Goal: Transaction & Acquisition: Purchase product/service

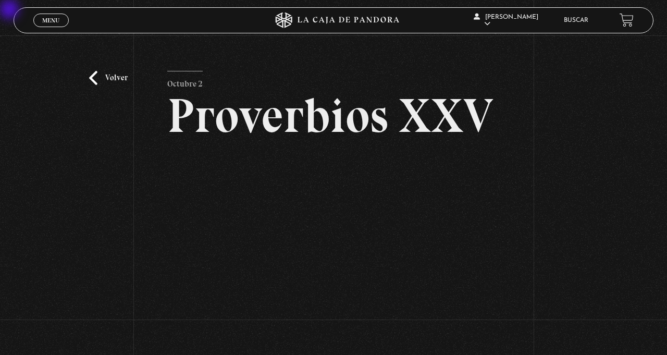
scroll to position [89, 0]
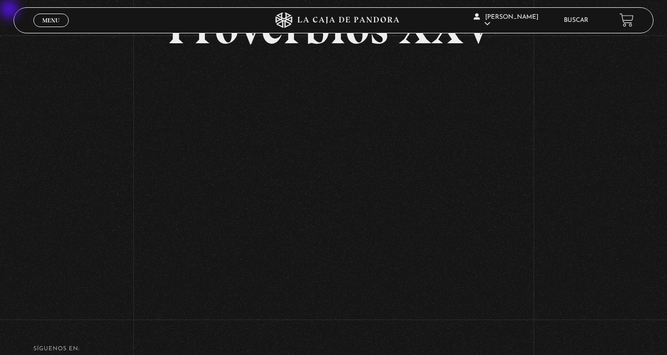
click at [42, 31] on div "Menu Cerrar" at bounding box center [133, 20] width 200 height 25
click at [42, 30] on div "Menu Cerrar" at bounding box center [133, 20] width 200 height 25
click at [45, 18] on span "Menu" at bounding box center [50, 20] width 17 height 6
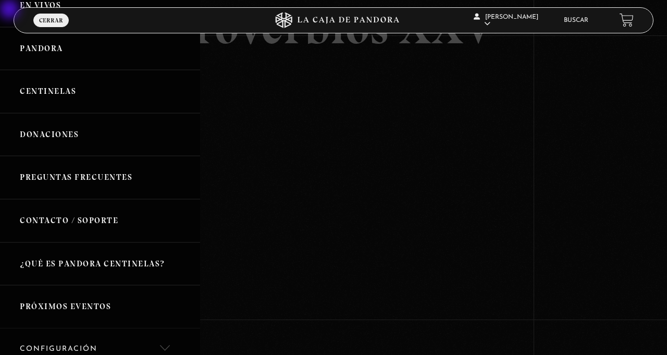
scroll to position [51, 0]
click at [34, 142] on link "Donaciones" at bounding box center [100, 135] width 200 height 43
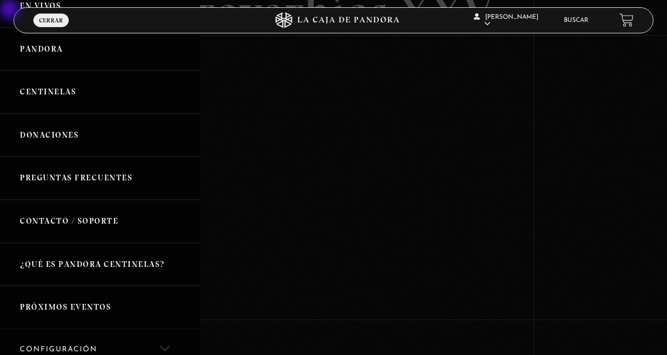
scroll to position [122, 0]
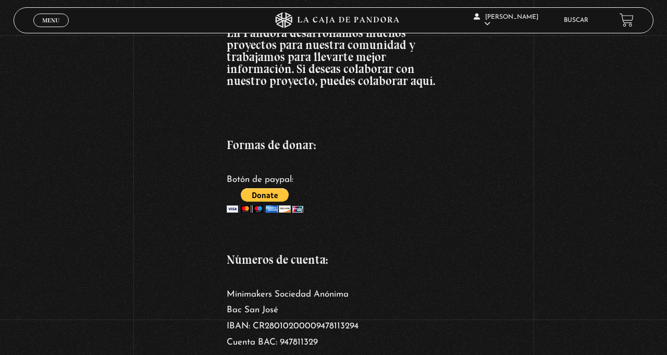
scroll to position [139, 0]
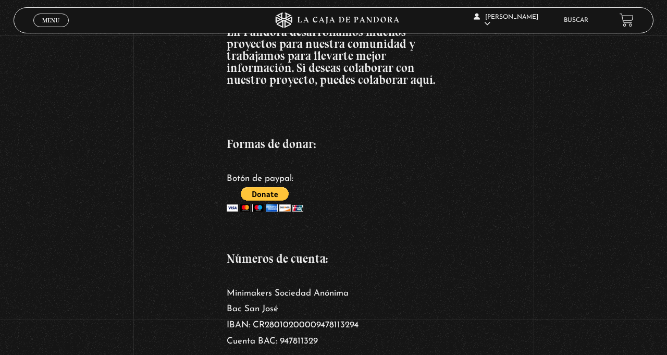
click at [271, 206] on input "image" at bounding box center [265, 199] width 77 height 24
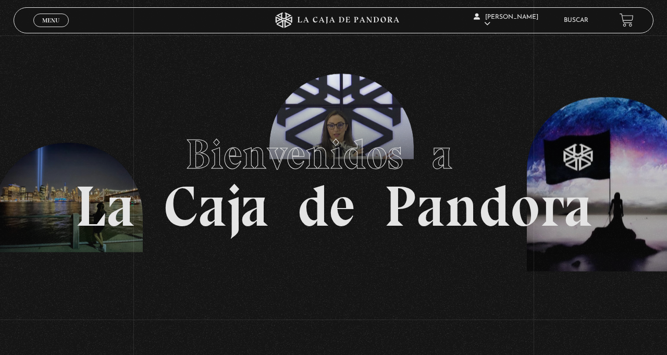
click at [53, 33] on div "Menu Cerrar" at bounding box center [133, 20] width 200 height 25
click at [60, 18] on link "Menu Cerrar" at bounding box center [50, 21] width 35 height 14
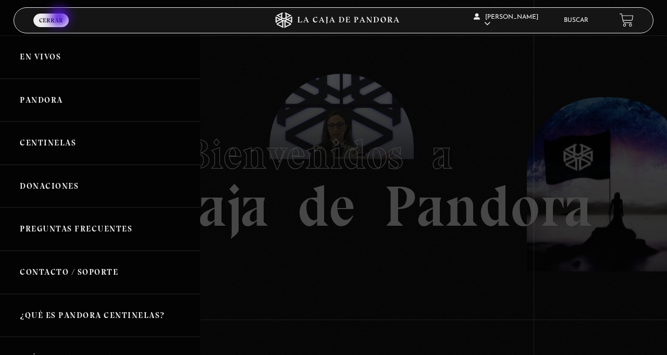
click at [76, 193] on link "Donaciones" at bounding box center [100, 186] width 200 height 43
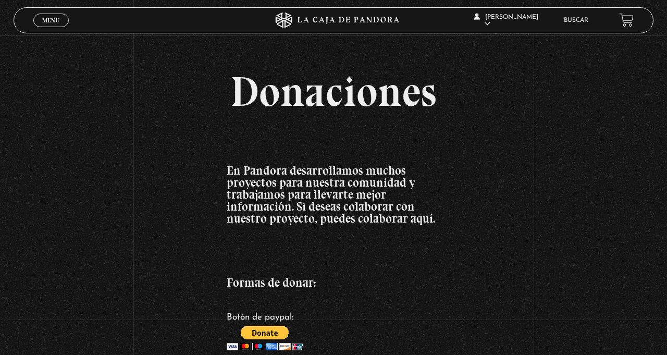
click at [43, 19] on span "Menu" at bounding box center [50, 20] width 17 height 6
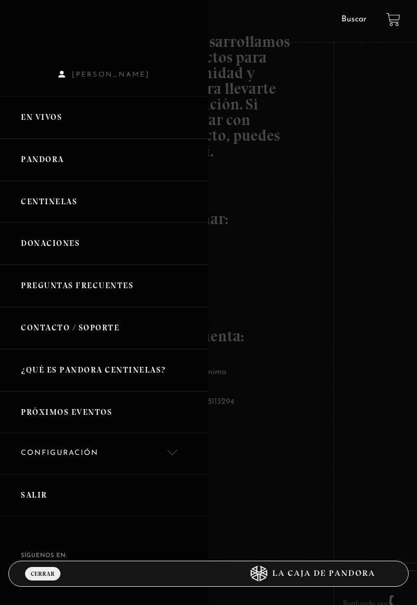
scroll to position [162, 0]
